Goal: Task Accomplishment & Management: Use online tool/utility

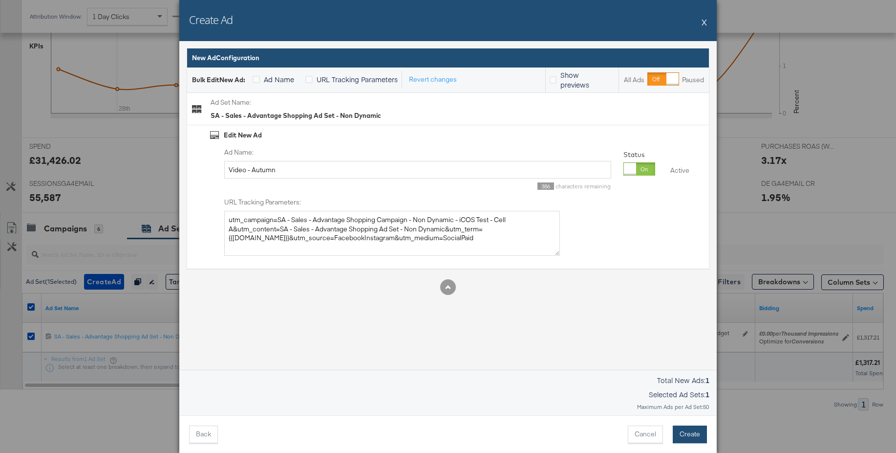
click at [702, 435] on button "Create" at bounding box center [690, 434] width 34 height 18
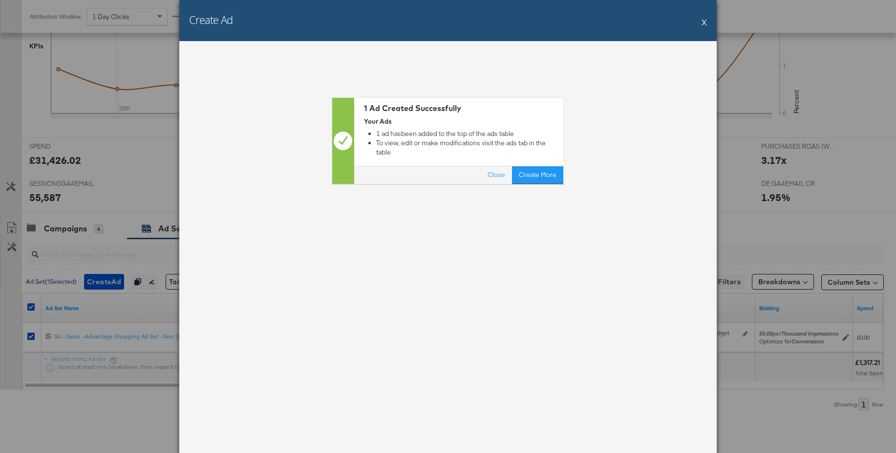
click at [704, 22] on button "X" at bounding box center [704, 22] width 5 height 20
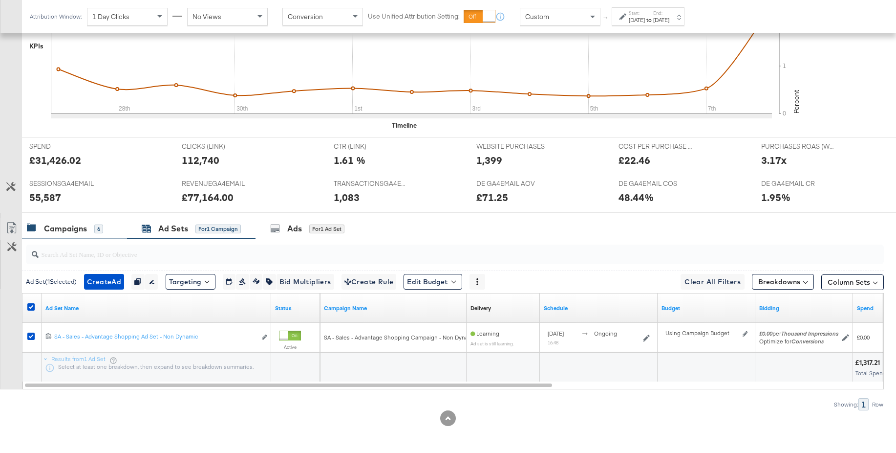
click at [73, 224] on div "Campaigns" at bounding box center [65, 228] width 43 height 11
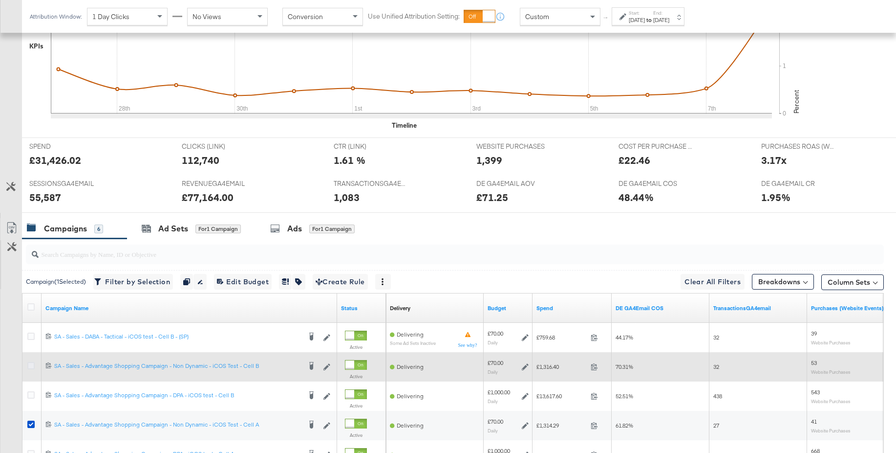
click at [31, 366] on icon at bounding box center [30, 365] width 7 height 7
click at [0, 0] on input "checkbox" at bounding box center [0, 0] width 0 height 0
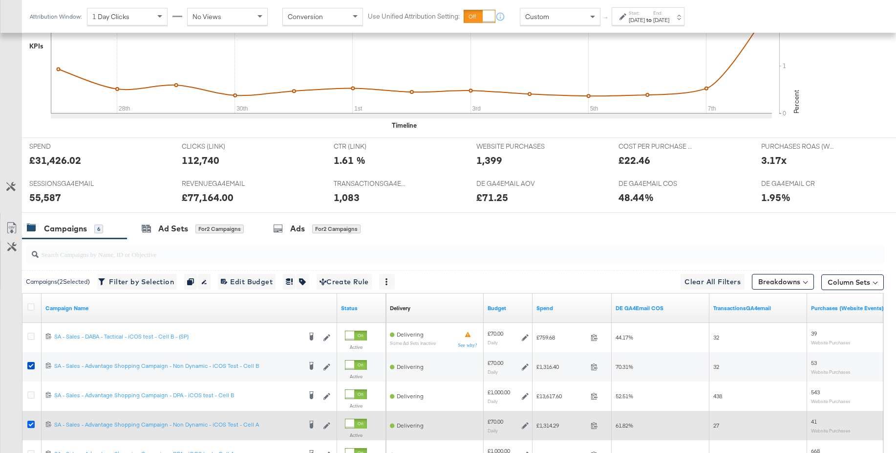
click at [32, 426] on icon at bounding box center [30, 423] width 7 height 7
click at [0, 0] on input "checkbox" at bounding box center [0, 0] width 0 height 0
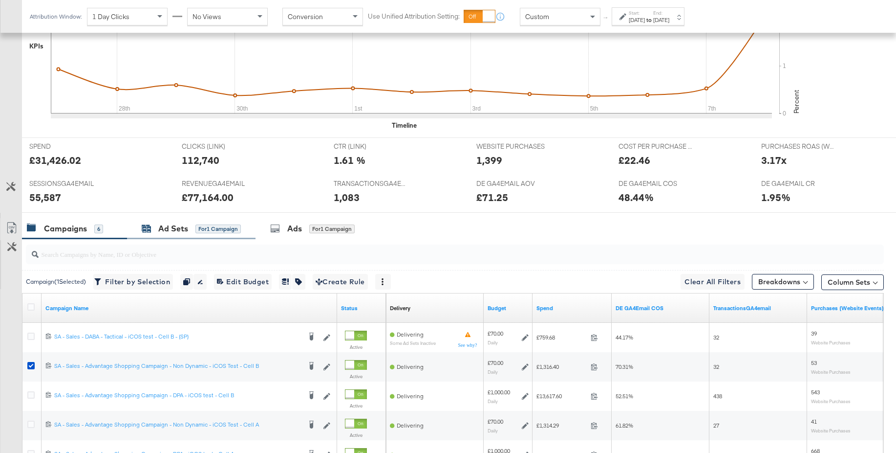
click at [179, 223] on div "Ad Sets" at bounding box center [173, 228] width 30 height 11
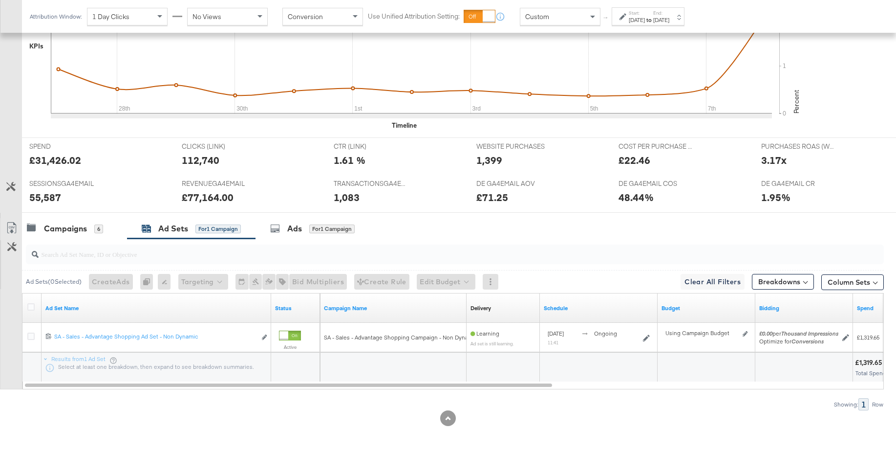
drag, startPoint x: 32, startPoint y: 304, endPoint x: 42, endPoint y: 307, distance: 10.2
click at [32, 304] on icon at bounding box center [30, 306] width 7 height 7
click at [0, 0] on input "checkbox" at bounding box center [0, 0] width 0 height 0
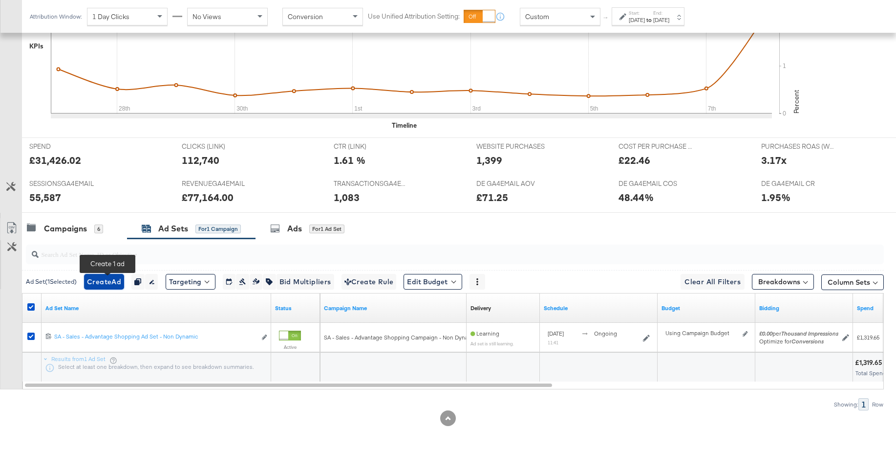
click at [108, 284] on span "Create Ad" at bounding box center [104, 282] width 34 height 12
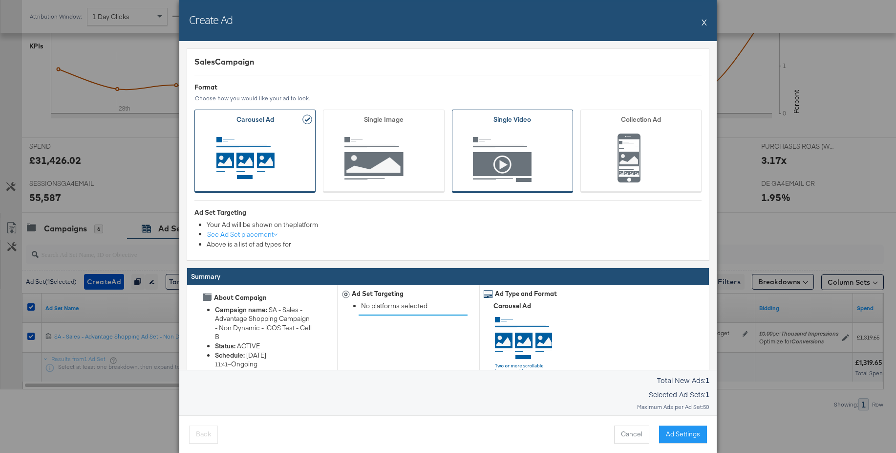
click at [480, 173] on span "Ad Format" at bounding box center [512, 159] width 91 height 54
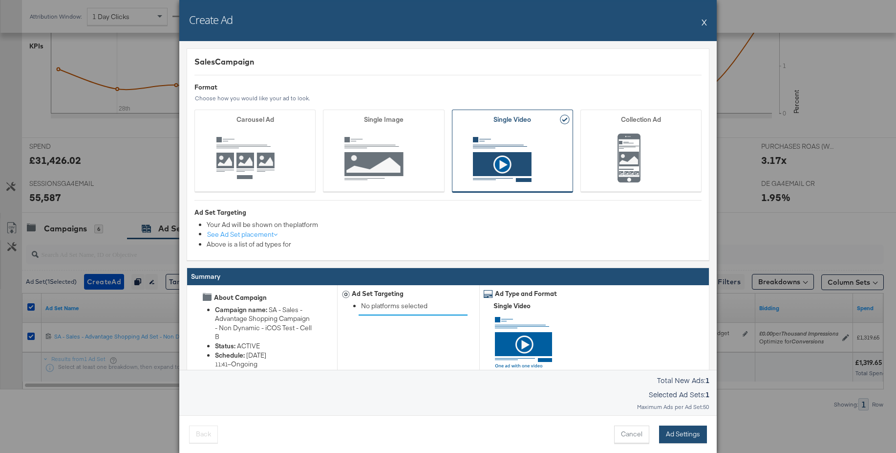
click at [682, 433] on button "Ad Settings" at bounding box center [683, 434] width 48 height 18
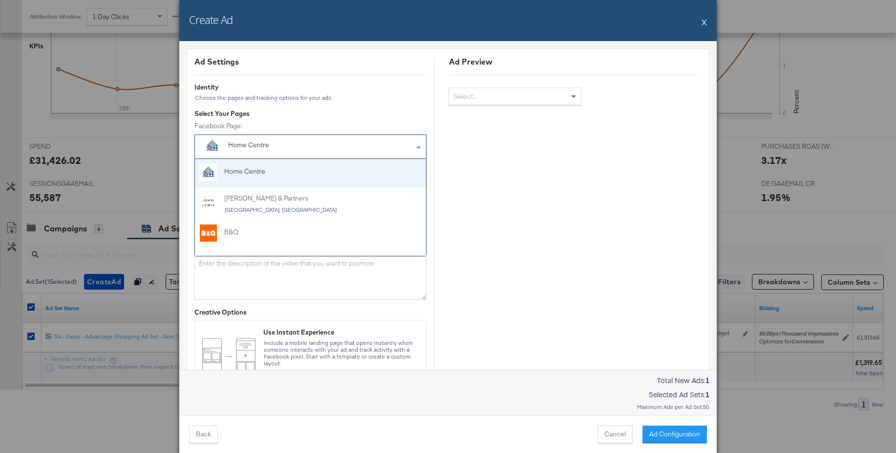
click at [263, 147] on div "Home Centre" at bounding box center [288, 145] width 120 height 10
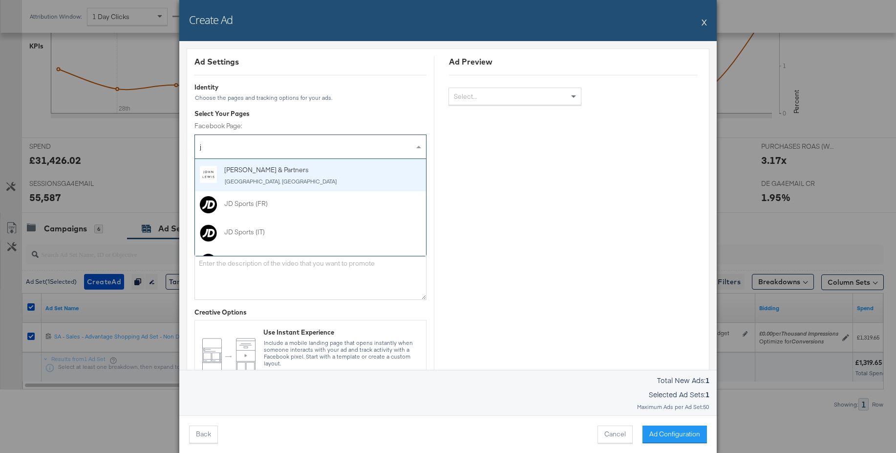
type input "jd"
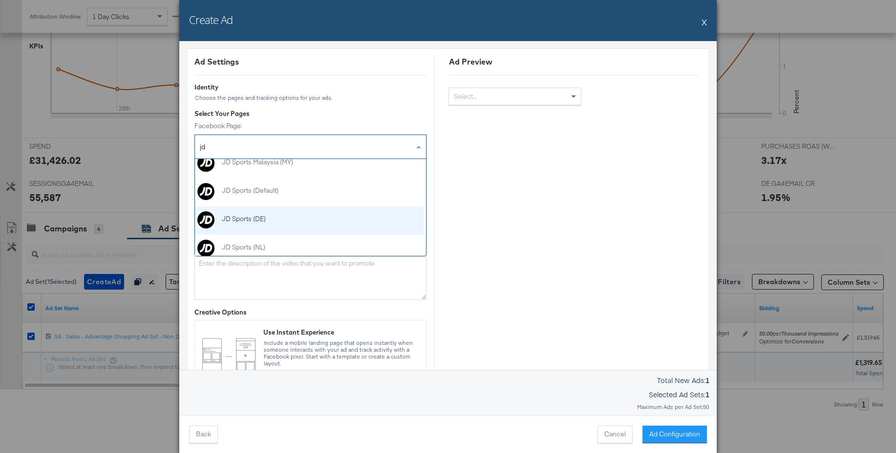
scroll to position [151, 2]
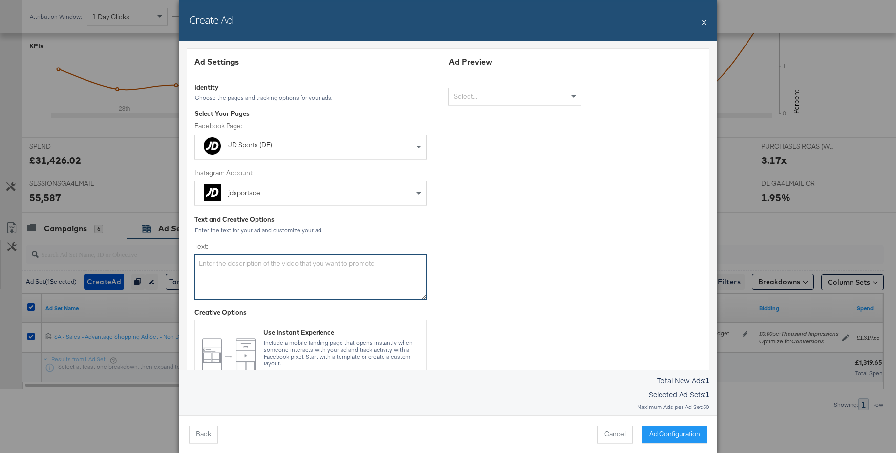
click at [264, 267] on textarea "Text:" at bounding box center [311, 276] width 232 height 45
paste textarea "Wir gehen immer noch Forever Forward. Kommst du mit? Sichere dir jetzt neue [PE…"
type textarea "Wir gehen immer noch Forever Forward. Kommst du mit? Sichere dir jetzt neue [PE…"
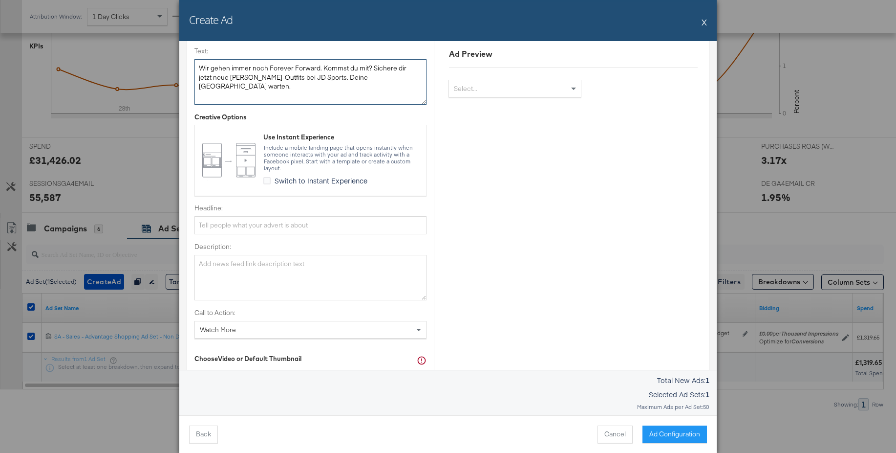
scroll to position [227, 0]
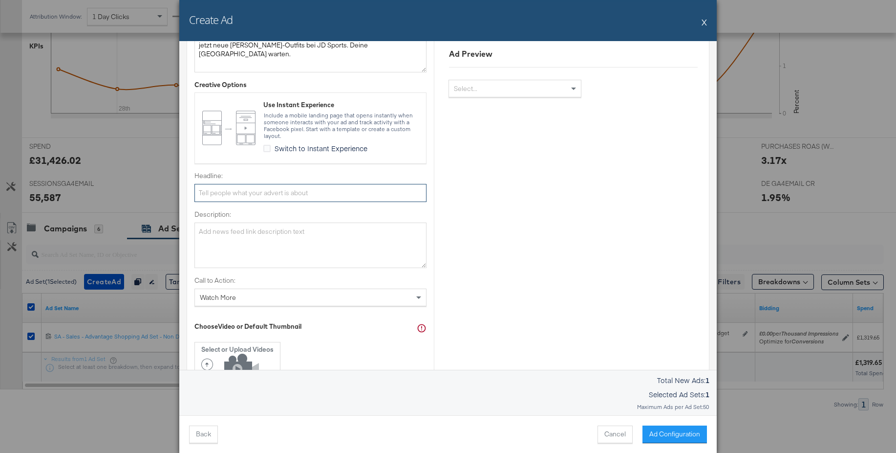
click at [242, 190] on input "Headline:" at bounding box center [311, 193] width 232 height 18
paste input "Shoppe neue Herbs-Looks"
type input "Shoppe neue Herbs-Looks"
click at [231, 237] on textarea "Description:" at bounding box center [311, 244] width 232 height 45
click at [228, 307] on div "Ad Settings Identity Choose the pages and tracking options for your ads. Select…" at bounding box center [311, 217] width 232 height 776
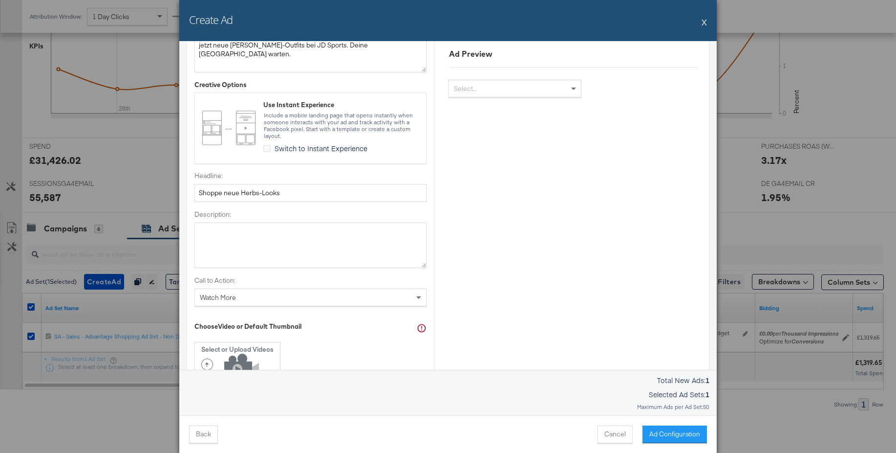
click at [228, 302] on div "Watch More" at bounding box center [310, 297] width 231 height 17
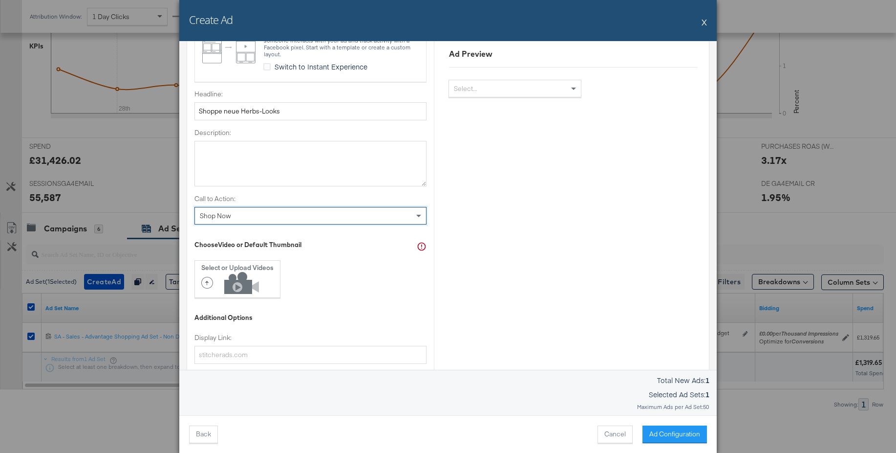
scroll to position [353, 0]
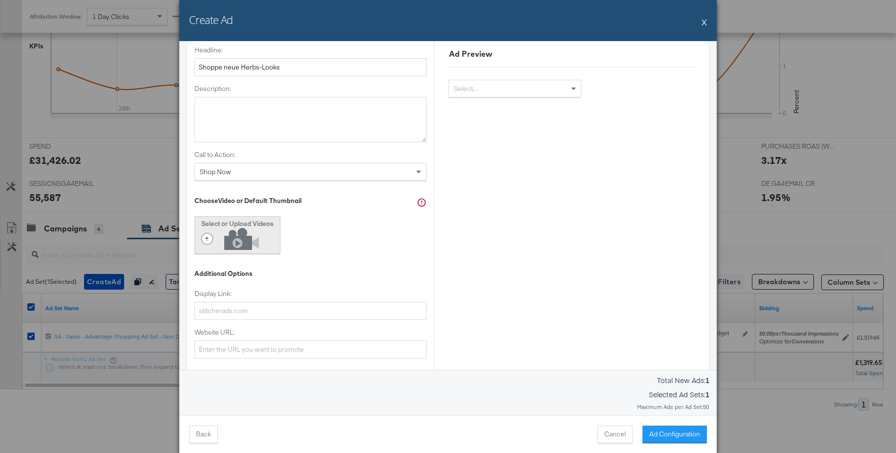
click at [229, 230] on icon at bounding box center [232, 239] width 63 height 22
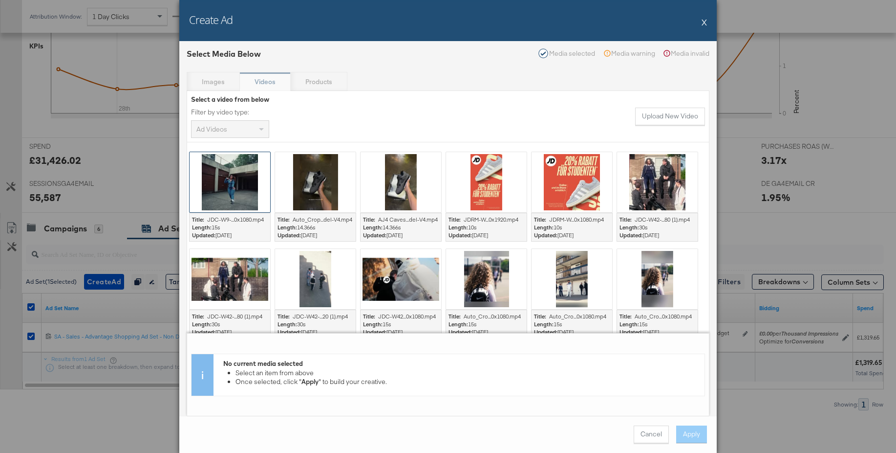
click at [247, 199] on div at bounding box center [230, 182] width 81 height 60
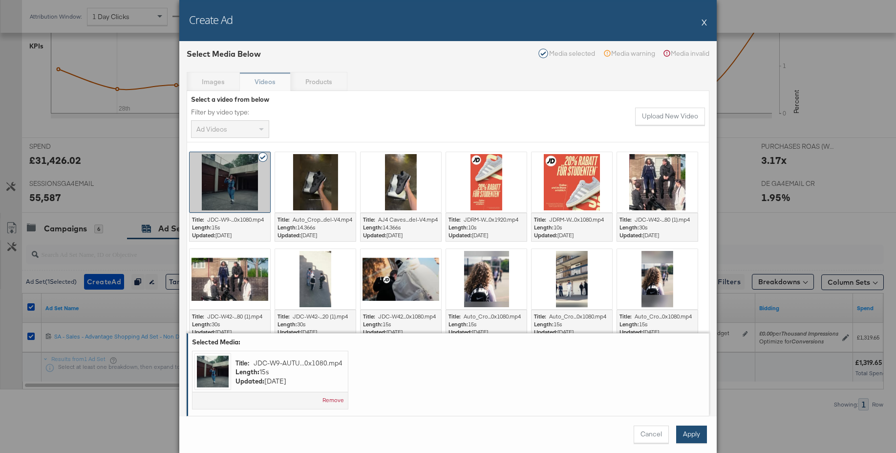
click at [685, 431] on button "Apply" at bounding box center [691, 434] width 31 height 18
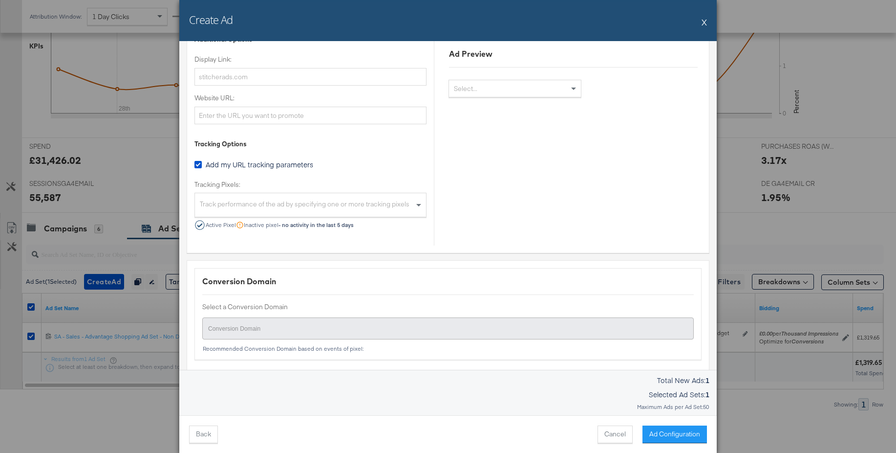
scroll to position [692, 0]
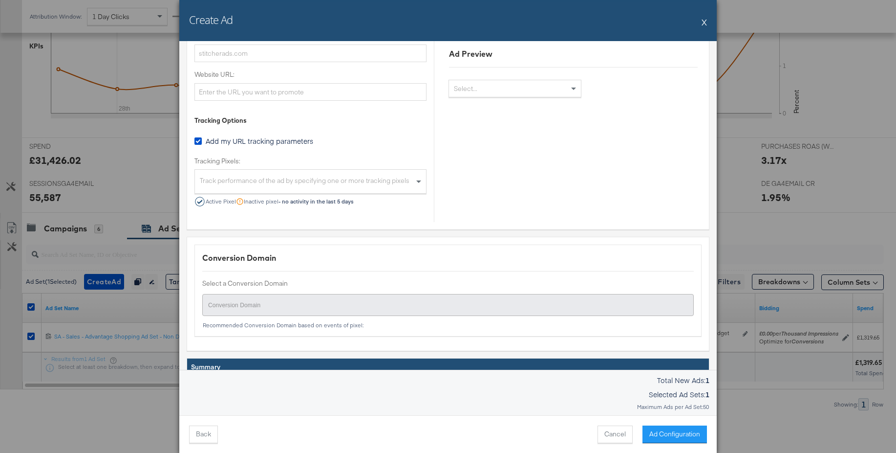
click at [219, 184] on div "Track performance of the ad by specifying one or more tracking pixels" at bounding box center [310, 182] width 231 height 21
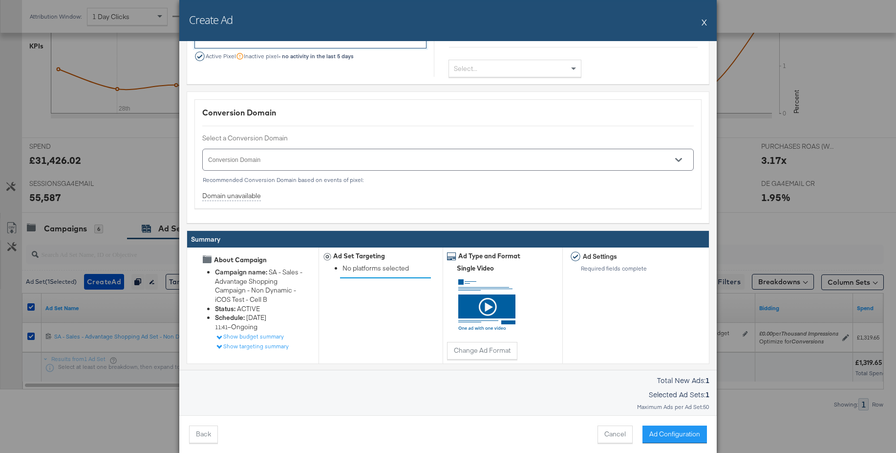
scroll to position [880, 0]
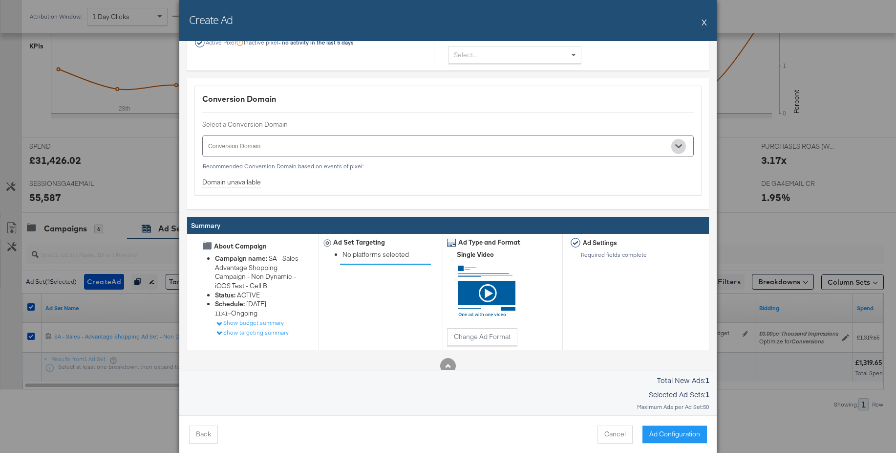
click at [679, 147] on icon "Open" at bounding box center [678, 147] width 7 height 4
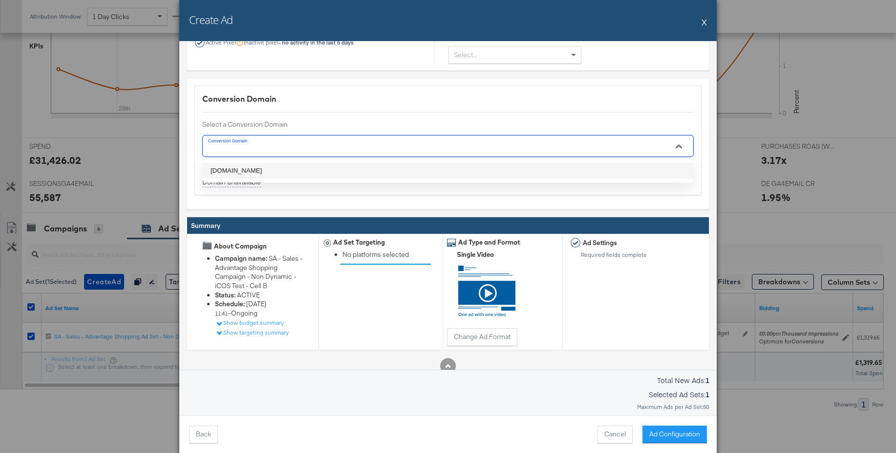
drag, startPoint x: 245, startPoint y: 171, endPoint x: 279, endPoint y: 182, distance: 36.2
click at [245, 171] on li "[DOMAIN_NAME]" at bounding box center [448, 171] width 491 height 16
type input "[DOMAIN_NAME]"
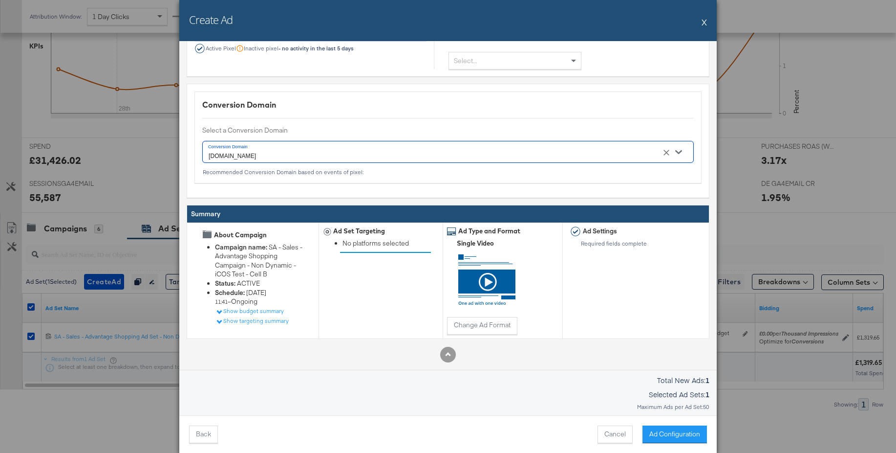
scroll to position [874, 0]
click at [663, 435] on button "Ad Configuration" at bounding box center [675, 434] width 65 height 18
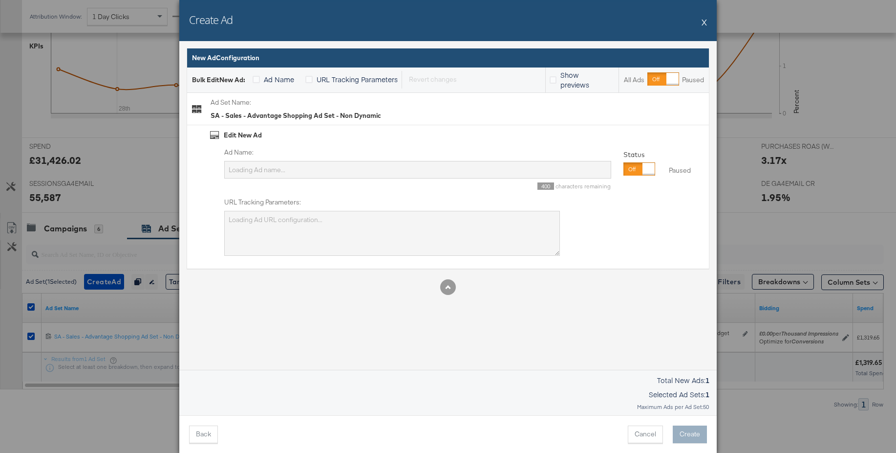
type input "SA - Sales - Advantage Shopping Ad Set - Non Dynamic"
type textarea "utm_campaign=SA - Sales - Advantage Shopping Campaign - Non Dynamic - iCOS Test…"
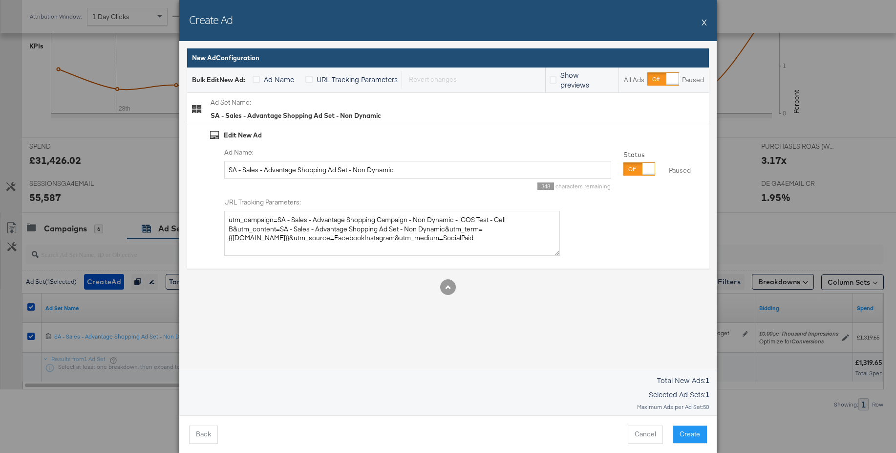
click at [643, 172] on div at bounding box center [649, 169] width 12 height 12
click at [301, 171] on input "SA - Sales - Advantage Shopping Ad Set - Non Dynamic" at bounding box center [417, 170] width 387 height 18
type input "Video Autumn"
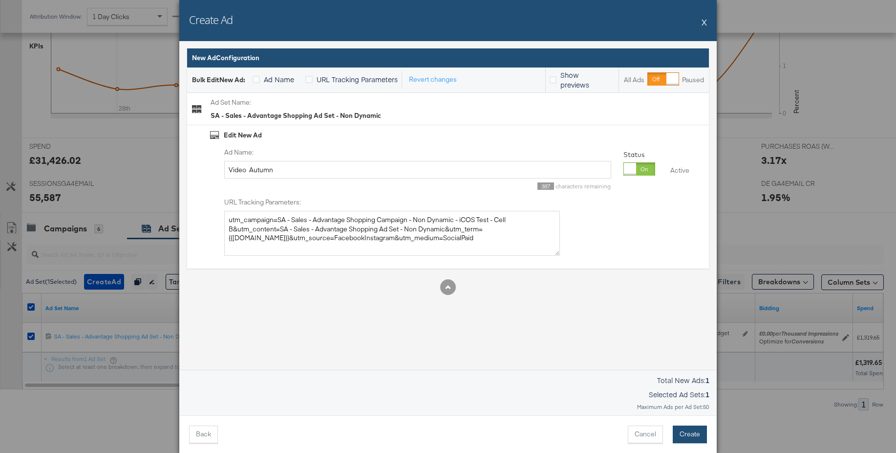
click at [692, 439] on button "Create" at bounding box center [690, 434] width 34 height 18
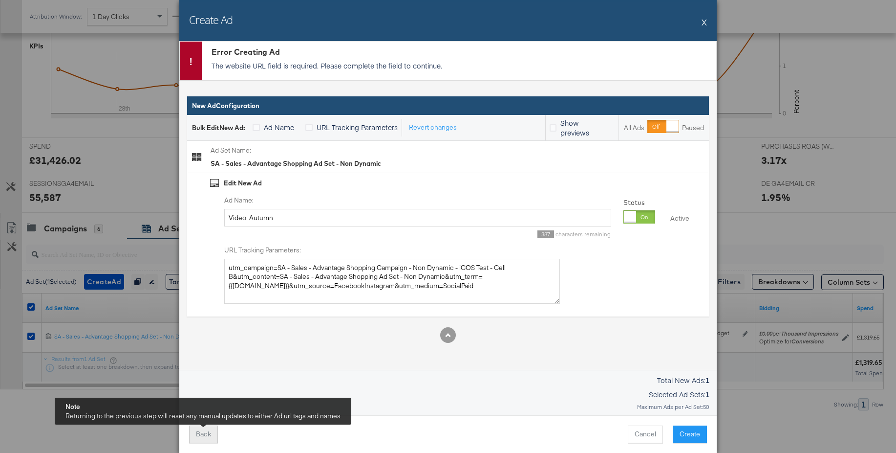
click at [207, 431] on button "Back" at bounding box center [203, 434] width 29 height 18
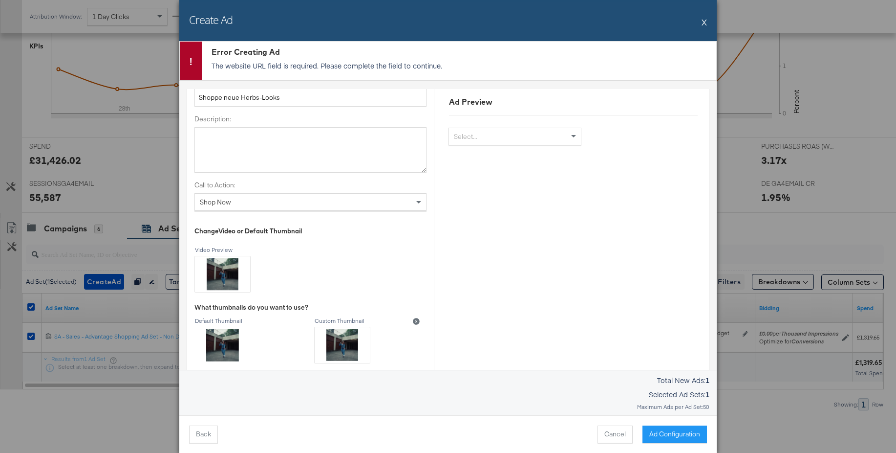
scroll to position [535, 0]
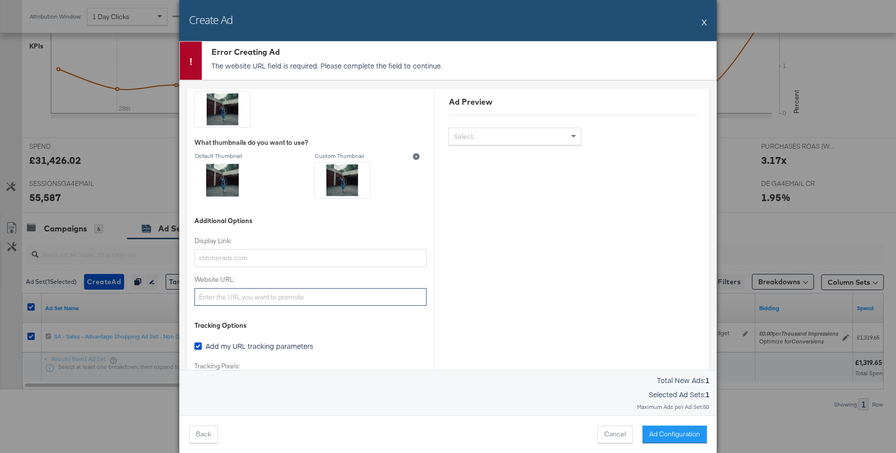
click at [239, 298] on input "Website URL:" at bounding box center [311, 297] width 232 height 18
paste input "[URL][DOMAIN_NAME]"
type input "[URL][DOMAIN_NAME]"
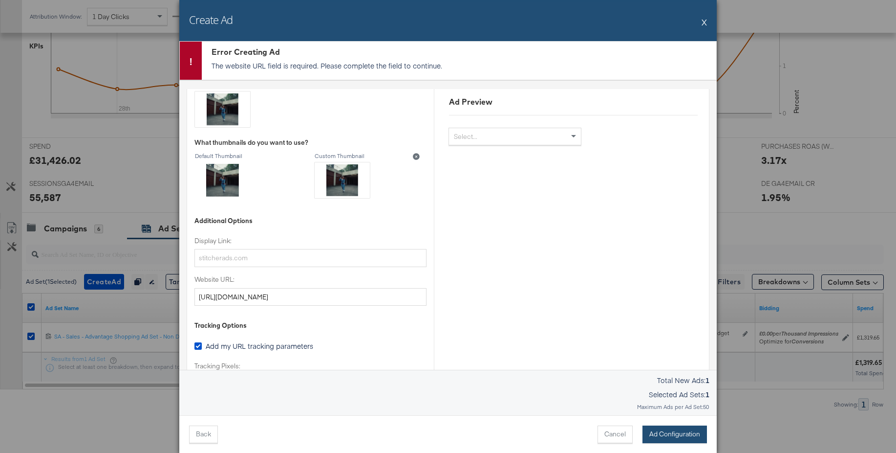
scroll to position [0, 0]
click at [673, 436] on button "Ad Configuration" at bounding box center [675, 434] width 65 height 18
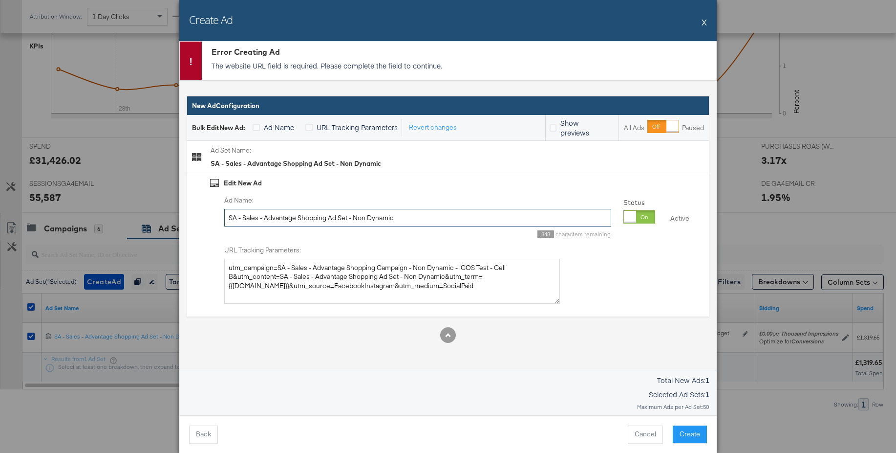
click at [300, 217] on input "SA - Sales - Advantage Shopping Ad Set - Non Dynamic" at bounding box center [417, 218] width 387 height 18
type input "Video - Autumn"
click at [698, 437] on button "Create" at bounding box center [690, 434] width 34 height 18
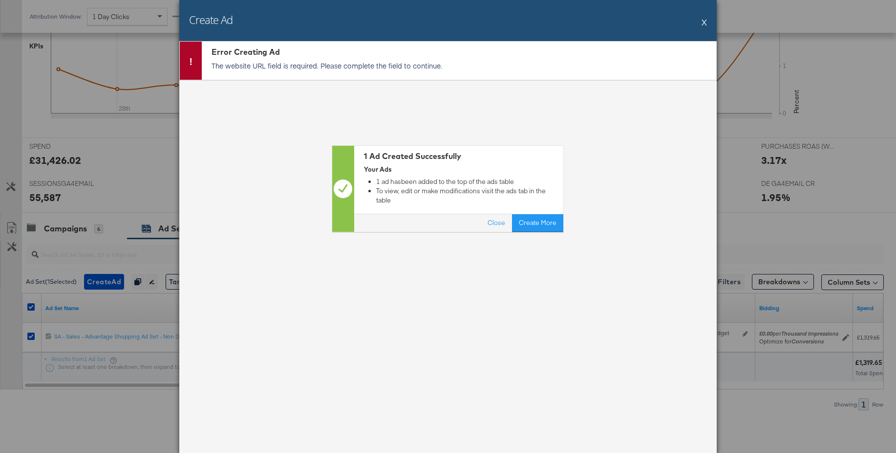
click at [704, 22] on button "X" at bounding box center [704, 22] width 5 height 20
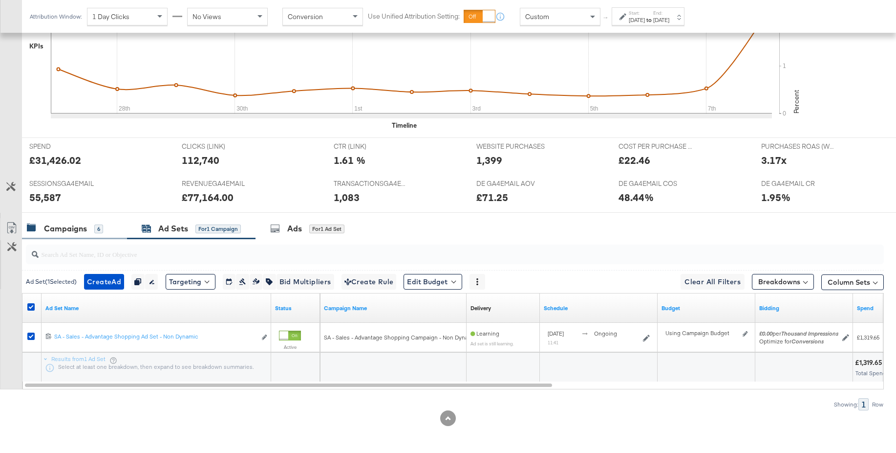
click at [58, 238] on div "Campaigns 6" at bounding box center [74, 228] width 105 height 21
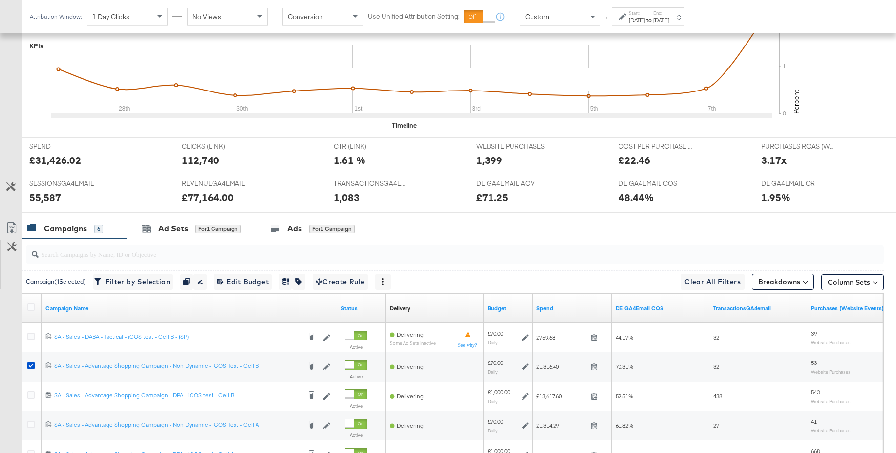
click at [537, 19] on span "Custom" at bounding box center [537, 16] width 24 height 9
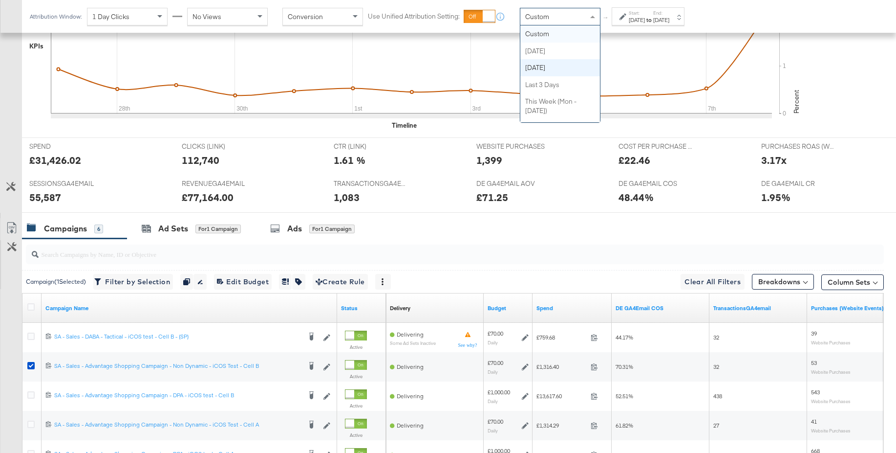
scroll to position [60, 0]
click at [670, 16] on div "[DATE]" at bounding box center [661, 20] width 16 height 8
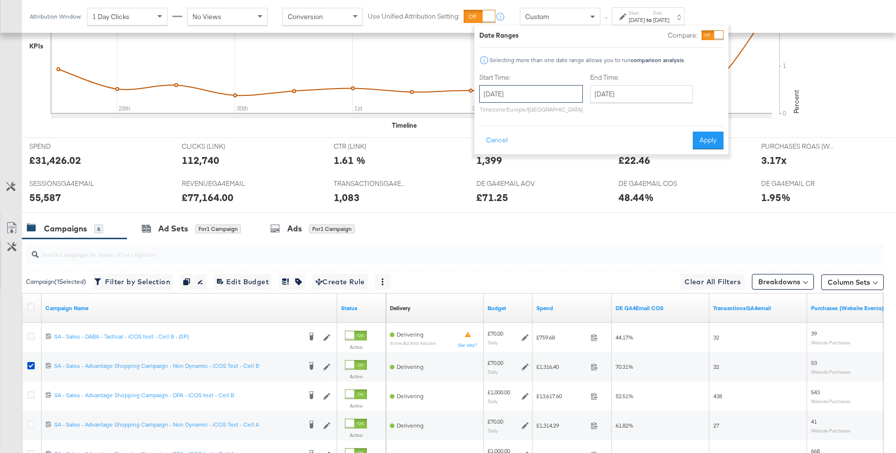
click at [564, 85] on input "[DATE]" at bounding box center [531, 94] width 104 height 18
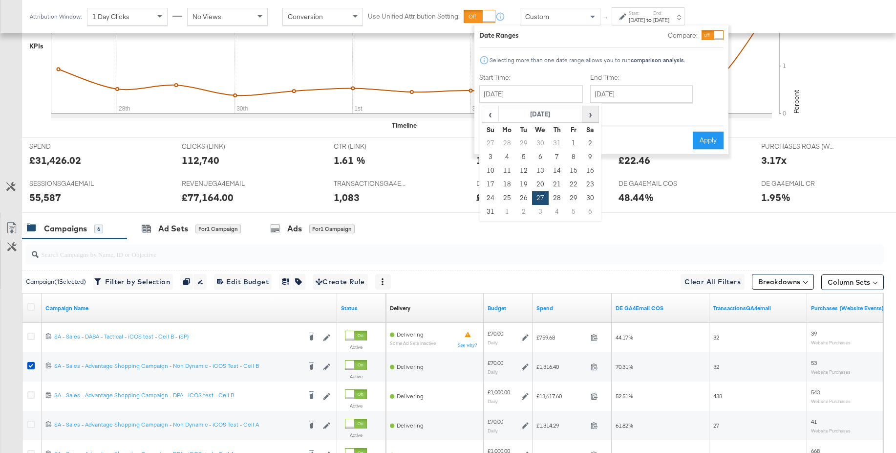
click at [592, 114] on span "›" at bounding box center [590, 114] width 15 height 15
click at [485, 152] on td "7" at bounding box center [490, 157] width 17 height 14
type input "[DATE]"
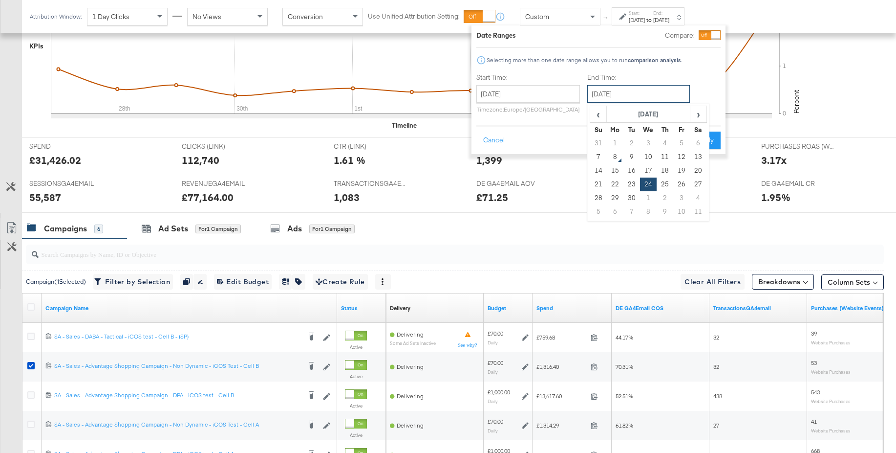
click at [627, 96] on input "[DATE]" at bounding box center [638, 94] width 103 height 18
click at [514, 136] on div "Cancel Apply" at bounding box center [598, 137] width 244 height 24
click at [701, 144] on button "Apply" at bounding box center [705, 140] width 31 height 18
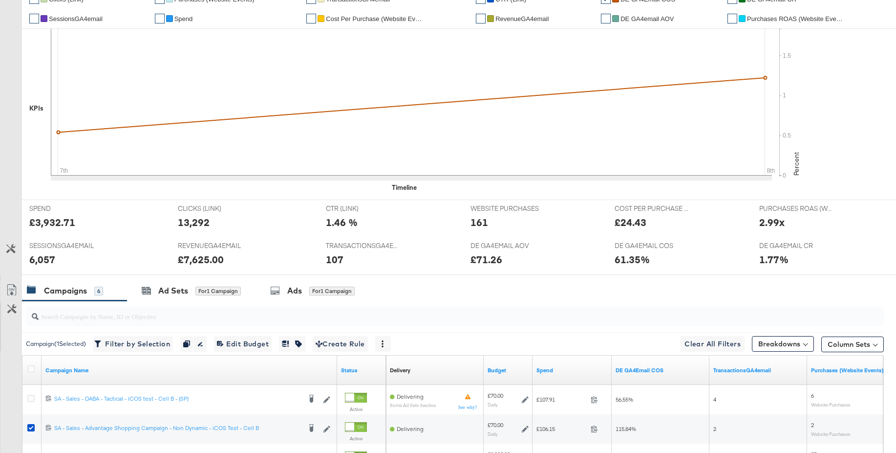
scroll to position [0, 0]
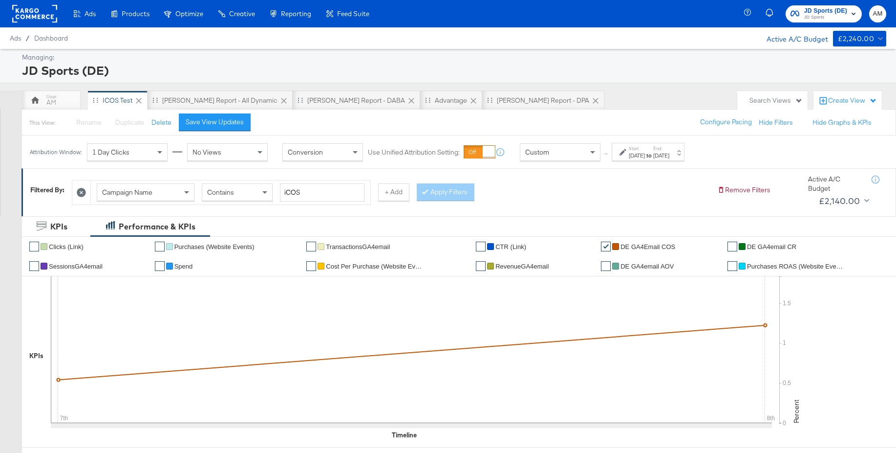
click at [236, 122] on div "Save View Updates" at bounding box center [215, 121] width 58 height 9
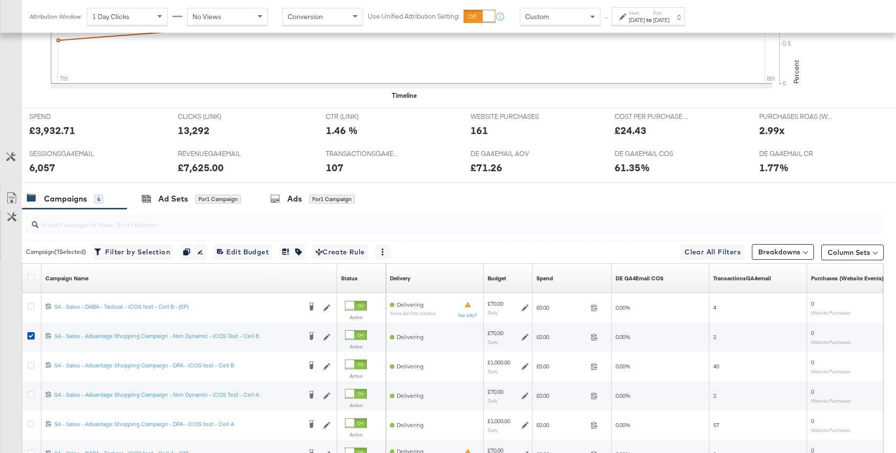
scroll to position [456, 0]
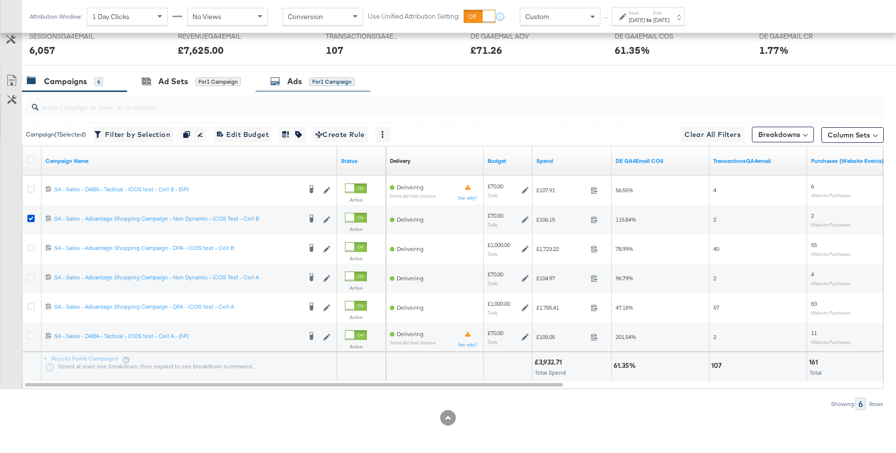
click at [285, 84] on div "Ads for 1 Campaign" at bounding box center [312, 81] width 85 height 11
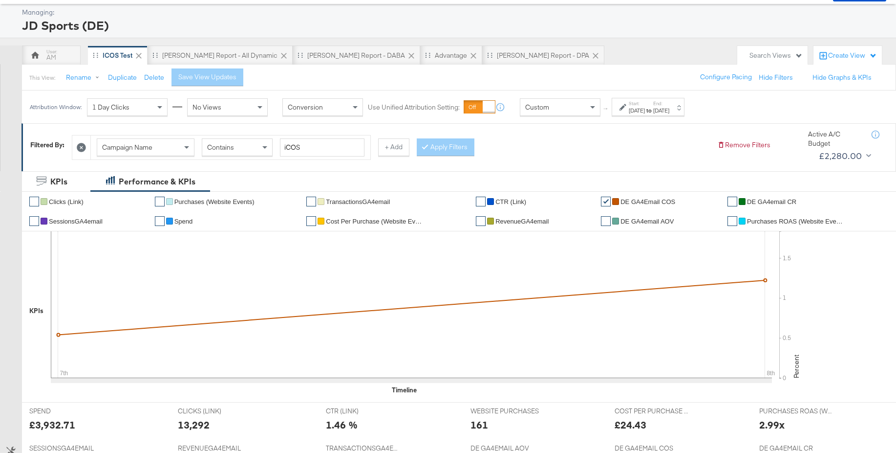
scroll to position [0, 0]
